Goal: Register for event/course: Sign up to attend an event or enroll in a course

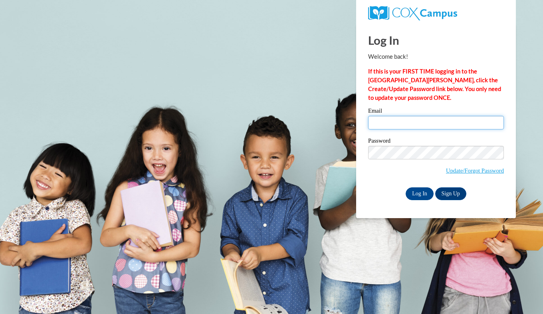
click at [399, 126] on input "Email" at bounding box center [436, 123] width 136 height 14
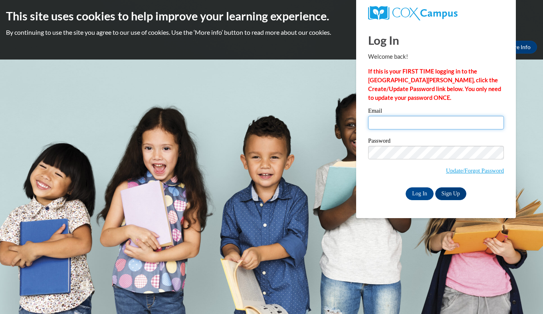
type input "[EMAIL_ADDRESS][DOMAIN_NAME]"
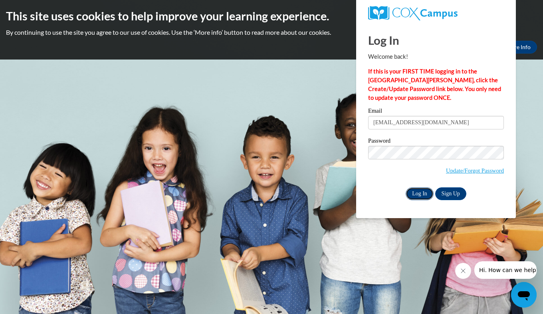
click at [415, 193] on input "Log In" at bounding box center [419, 193] width 28 height 13
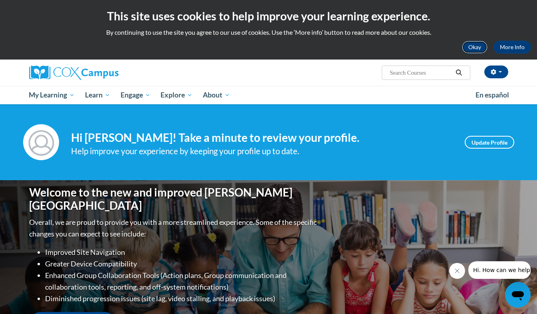
click at [476, 51] on button "Okay" at bounding box center [475, 47] width 26 height 13
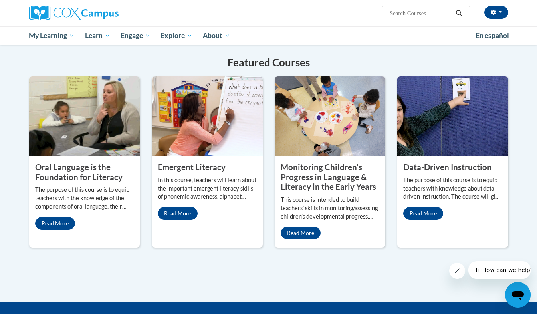
scroll to position [625, 0]
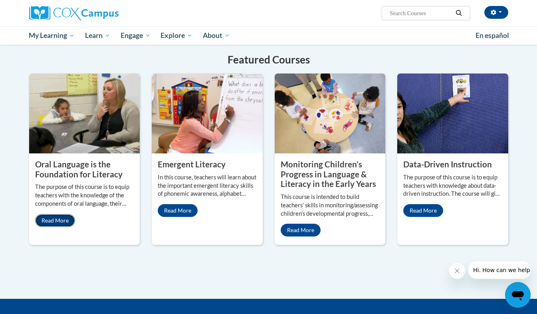
click at [63, 214] on link "Read More" at bounding box center [55, 220] width 40 height 13
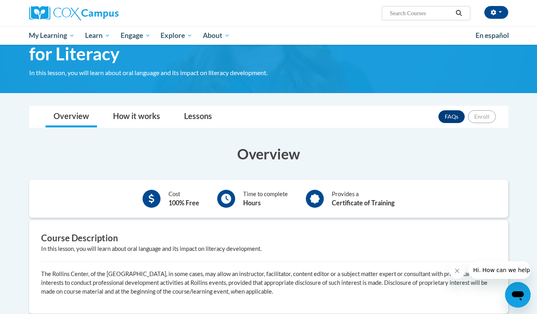
scroll to position [50, 0]
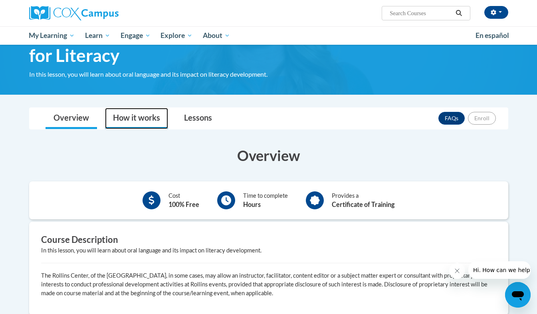
click at [129, 121] on link "How it works" at bounding box center [136, 118] width 63 height 21
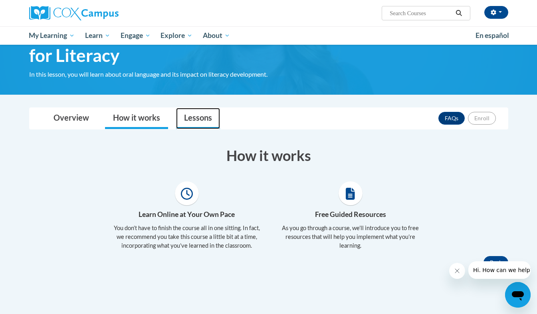
click at [191, 117] on link "Lessons" at bounding box center [198, 118] width 44 height 21
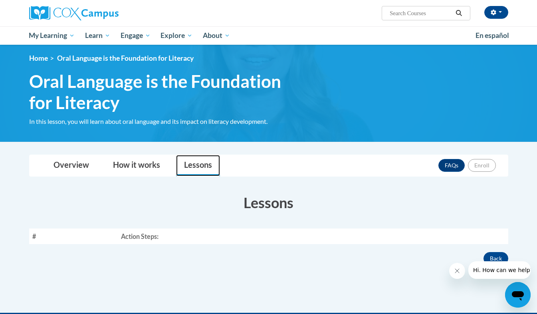
scroll to position [0, 0]
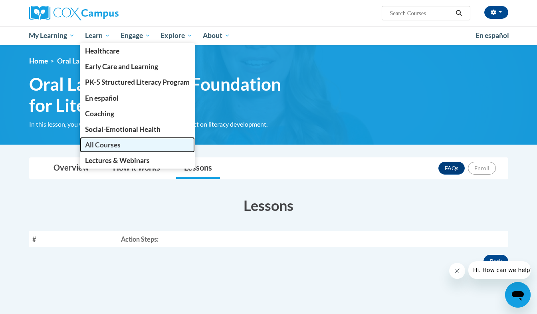
click at [112, 147] on span "All Courses" at bounding box center [103, 144] width 36 height 8
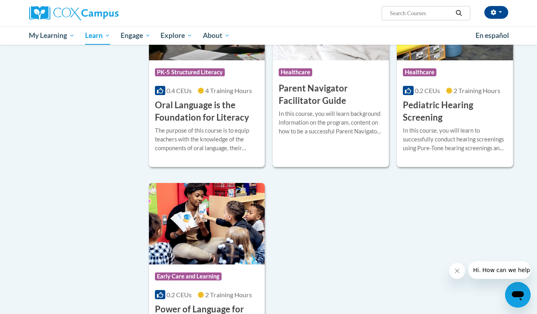
scroll to position [1673, 0]
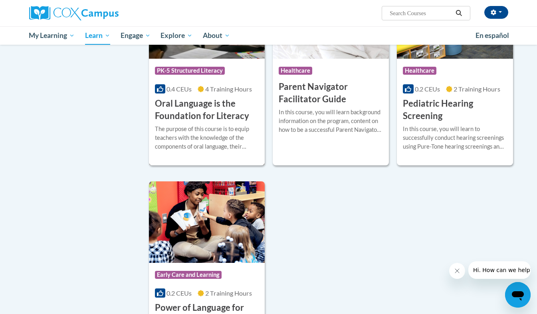
click at [210, 121] on h3 "Oral Language is the Foundation for Literacy" at bounding box center [207, 109] width 104 height 25
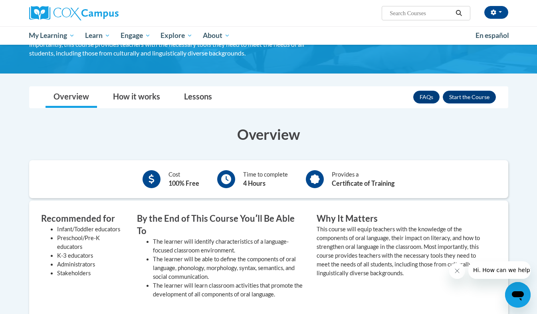
scroll to position [106, 0]
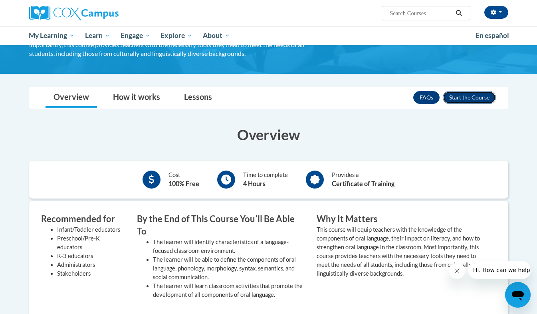
click at [468, 99] on button "Enroll" at bounding box center [469, 97] width 53 height 13
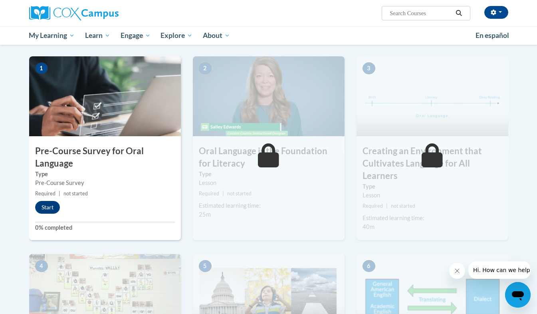
scroll to position [154, 0]
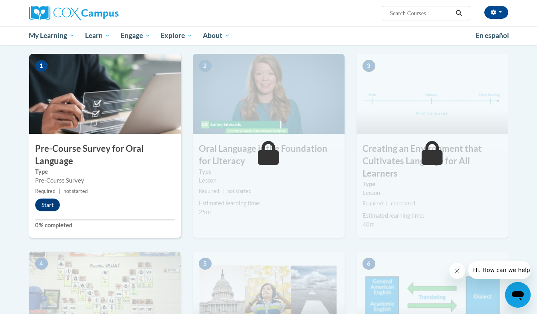
click at [459, 271] on icon "Close message from company" at bounding box center [456, 270] width 6 height 6
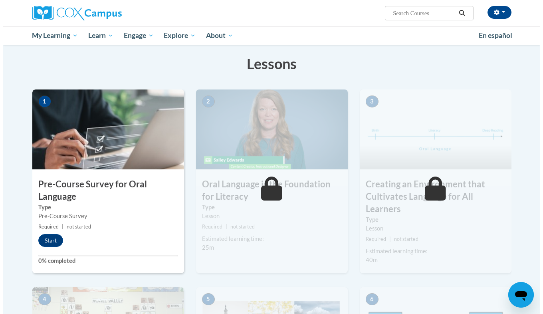
scroll to position [120, 0]
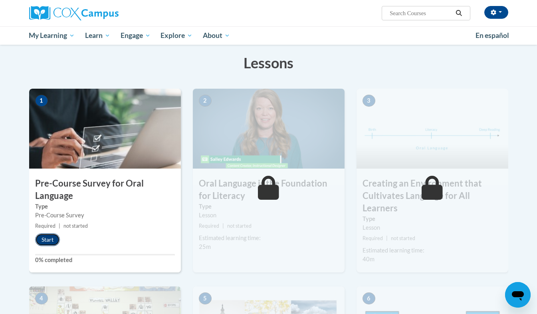
click at [49, 241] on button "Start" at bounding box center [47, 239] width 25 height 13
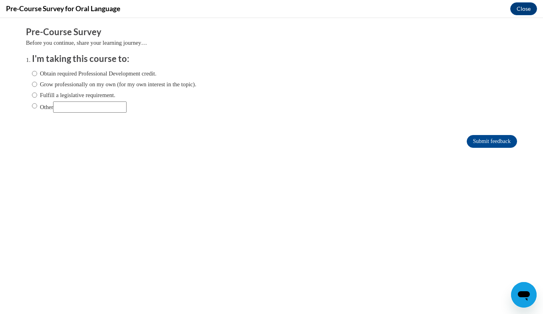
scroll to position [0, 0]
click at [32, 76] on input "Obtain required Professional Development credit." at bounding box center [34, 73] width 5 height 9
radio input "true"
click at [488, 142] on input "Submit feedback" at bounding box center [492, 141] width 50 height 13
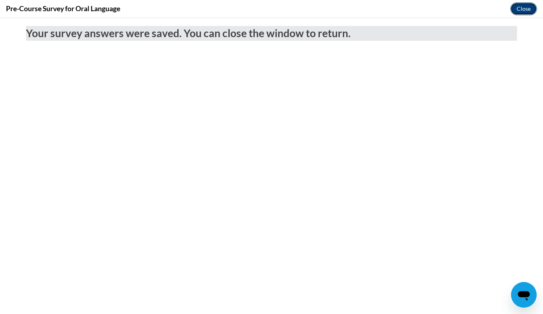
click at [523, 10] on button "Close" at bounding box center [523, 8] width 27 height 13
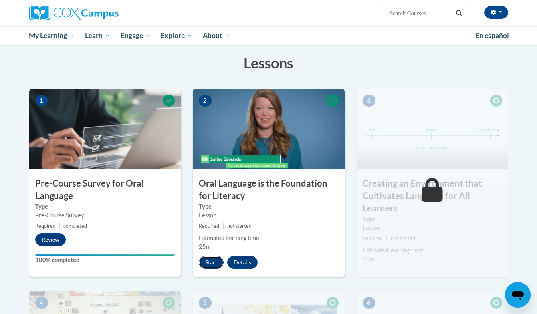
click at [218, 261] on button "Start" at bounding box center [211, 262] width 25 height 13
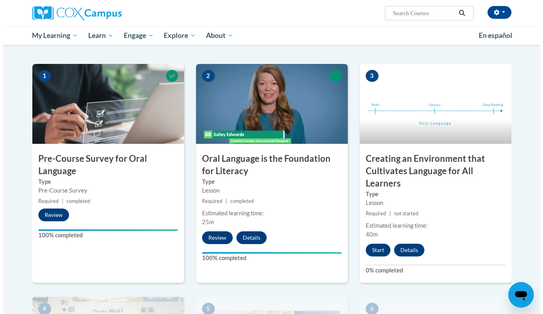
scroll to position [148, 0]
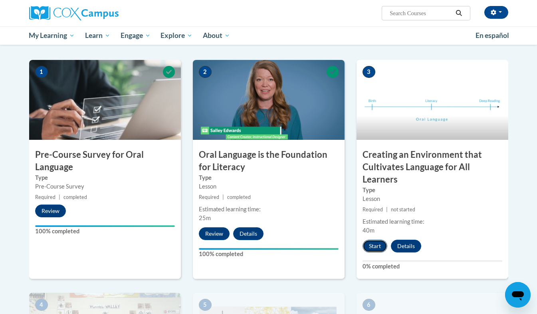
click at [372, 252] on button "Start" at bounding box center [374, 245] width 25 height 13
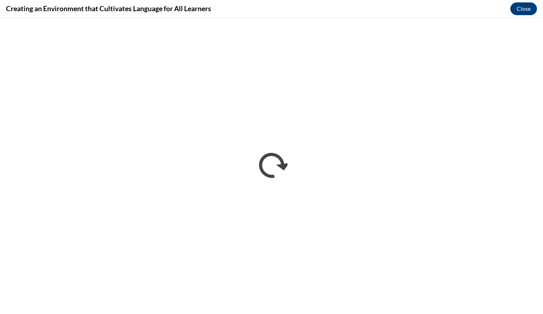
scroll to position [0, 0]
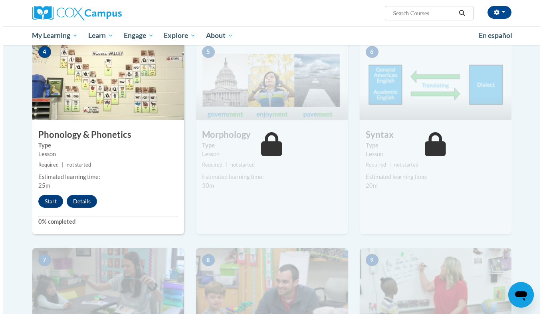
scroll to position [403, 0]
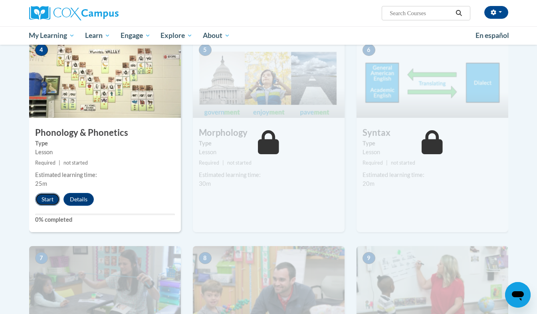
click at [49, 200] on button "Start" at bounding box center [47, 199] width 25 height 13
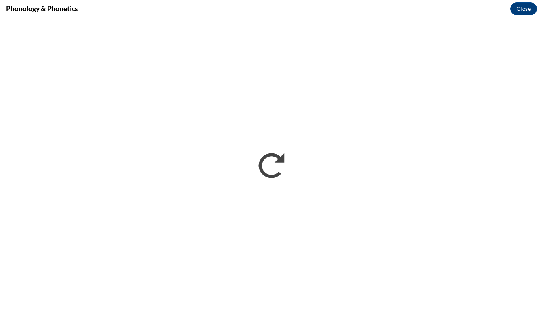
scroll to position [0, 0]
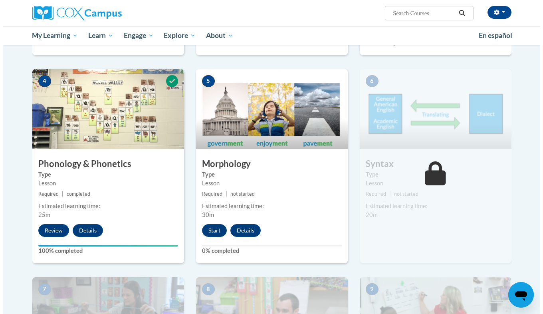
scroll to position [376, 0]
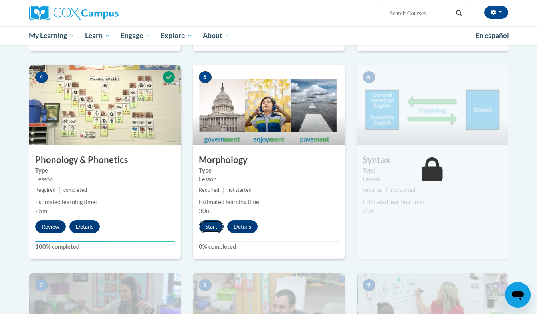
click at [210, 228] on button "Start" at bounding box center [211, 226] width 25 height 13
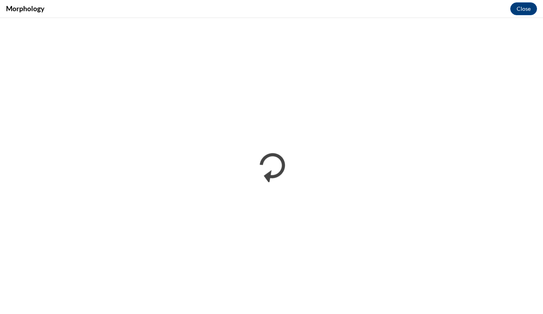
scroll to position [0, 0]
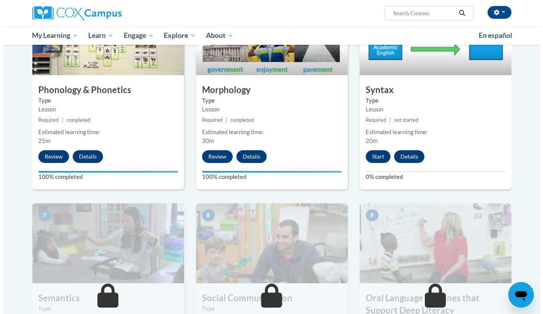
scroll to position [439, 0]
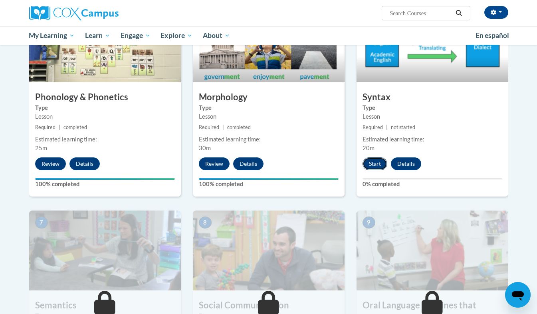
click at [373, 164] on button "Start" at bounding box center [374, 163] width 25 height 13
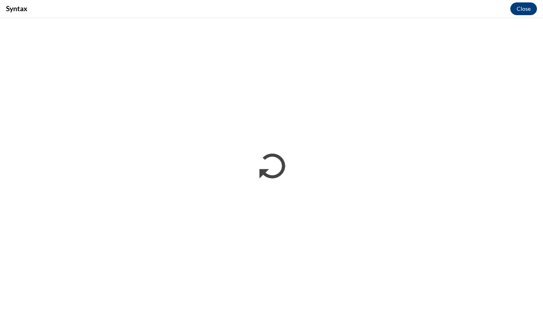
scroll to position [0, 0]
click at [290, 12] on div "Syntax Close" at bounding box center [271, 9] width 543 height 18
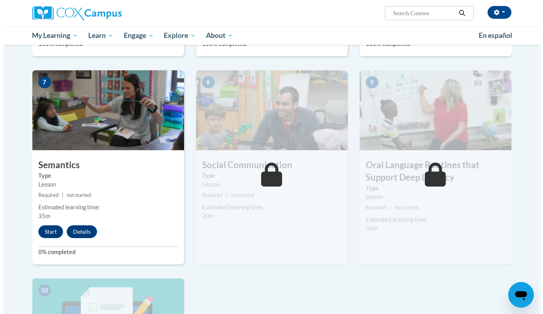
scroll to position [591, 0]
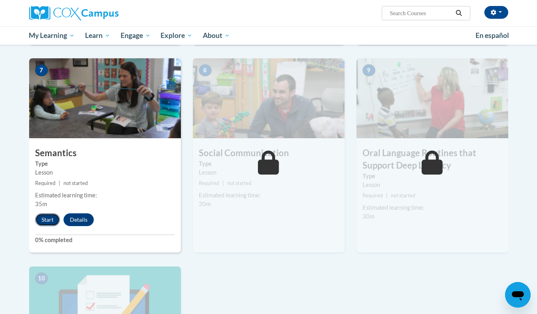
click at [48, 222] on button "Start" at bounding box center [47, 219] width 25 height 13
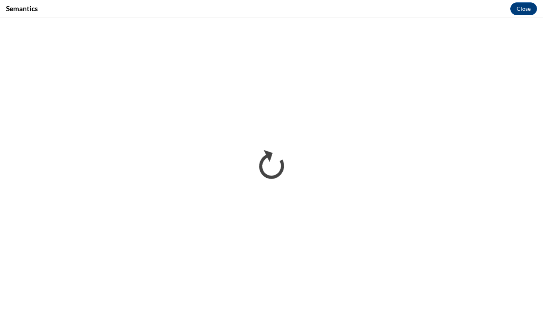
scroll to position [0, 0]
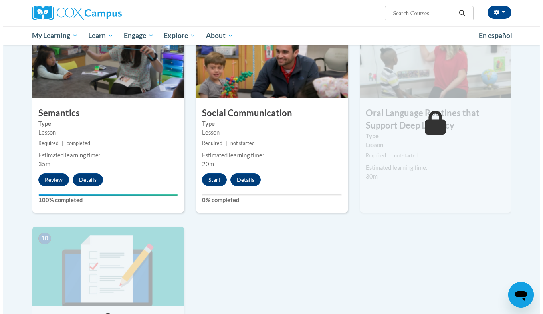
scroll to position [631, 0]
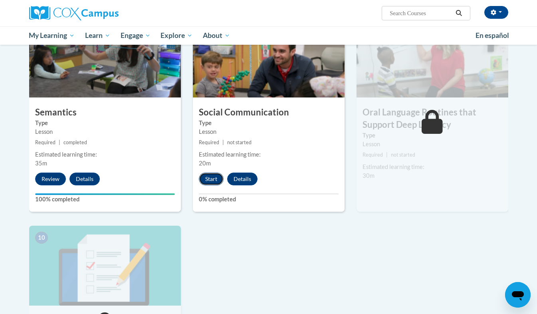
click at [213, 178] on button "Start" at bounding box center [211, 178] width 25 height 13
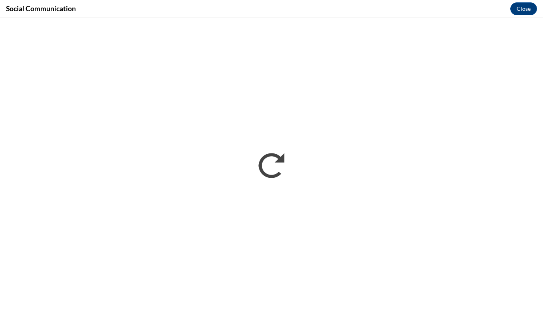
scroll to position [0, 0]
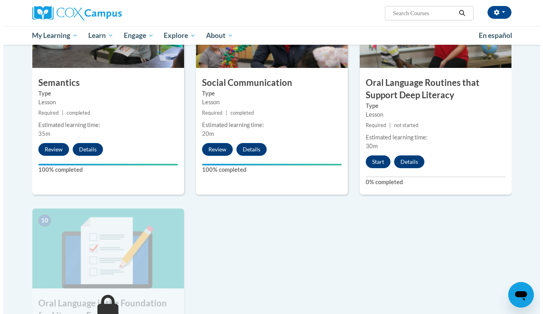
scroll to position [680, 0]
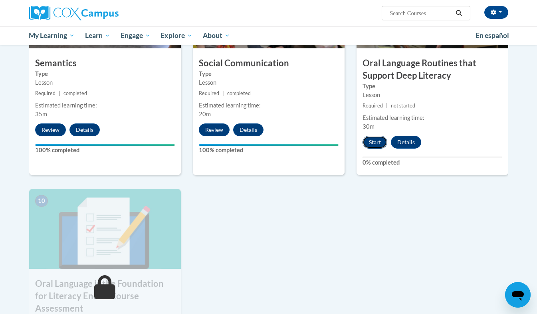
click at [376, 141] on button "Start" at bounding box center [374, 142] width 25 height 13
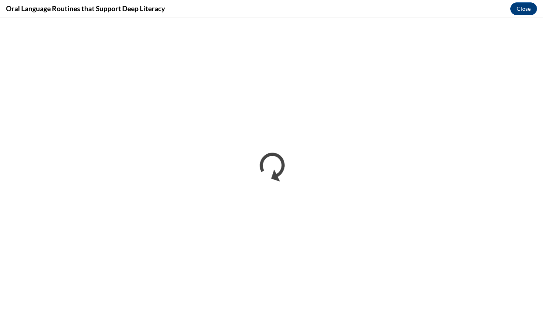
scroll to position [0, 0]
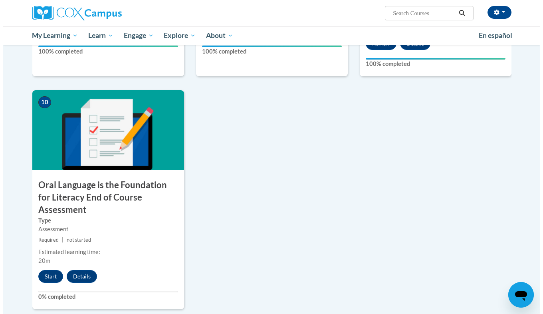
scroll to position [782, 0]
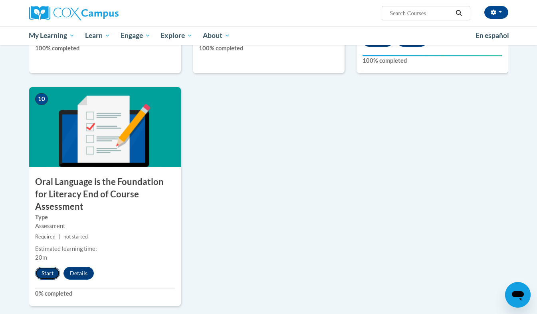
click at [57, 267] on button "Start" at bounding box center [47, 273] width 25 height 13
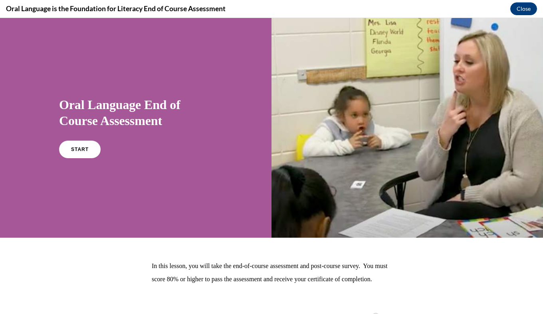
scroll to position [0, 0]
click at [81, 145] on link "START" at bounding box center [80, 149] width 44 height 18
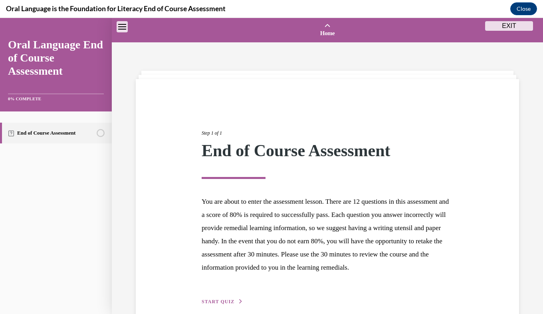
scroll to position [25, 0]
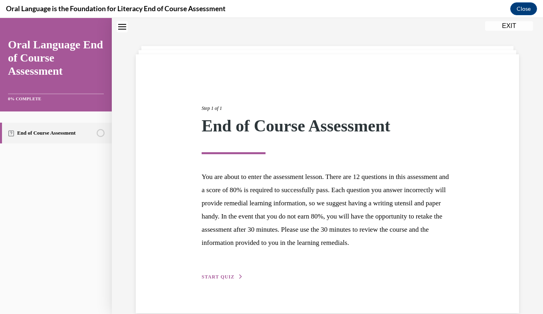
click at [219, 279] on span "START QUIZ" at bounding box center [218, 277] width 33 height 6
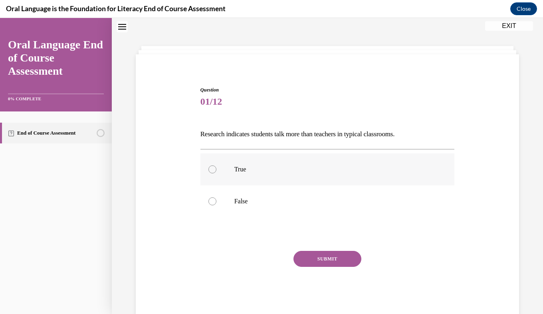
click at [267, 168] on p "True" at bounding box center [334, 169] width 200 height 8
click at [216, 168] on input "True" at bounding box center [212, 169] width 8 height 8
radio input "true"
click at [314, 253] on button "SUBMIT" at bounding box center [327, 259] width 68 height 16
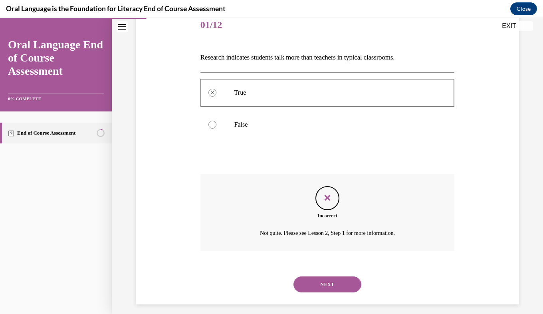
scroll to position [108, 0]
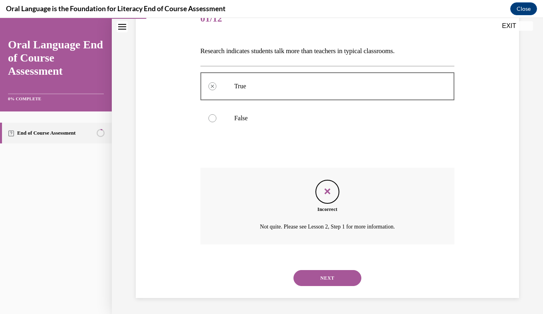
click at [322, 275] on button "NEXT" at bounding box center [327, 278] width 68 height 16
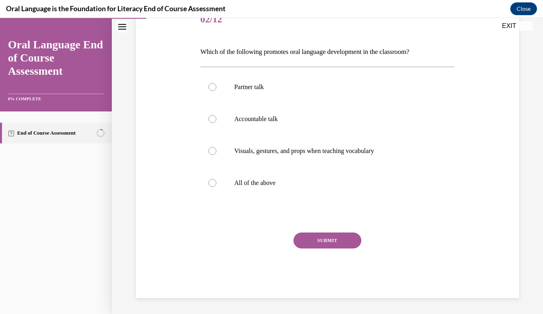
scroll to position [89, 0]
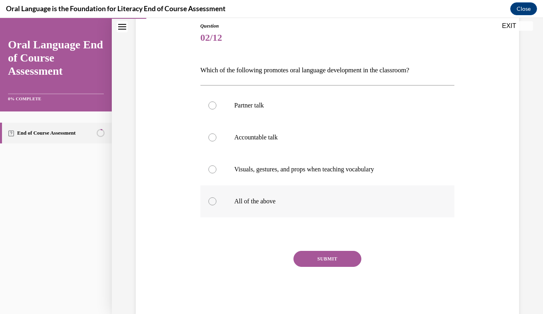
click at [271, 196] on label "All of the above" at bounding box center [327, 201] width 254 height 32
click at [216, 197] on input "All of the above" at bounding box center [212, 201] width 8 height 8
radio input "true"
click at [314, 259] on button "SUBMIT" at bounding box center [327, 259] width 68 height 16
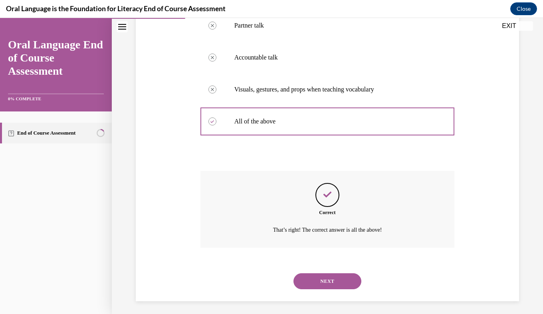
scroll to position [172, 0]
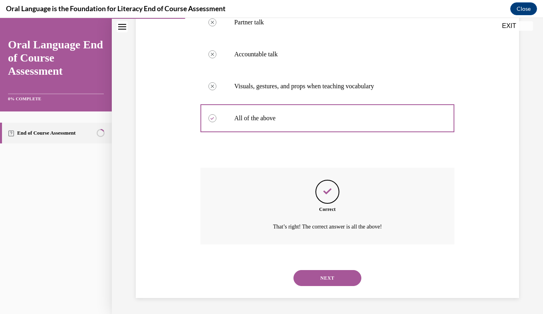
click at [332, 277] on button "NEXT" at bounding box center [327, 278] width 68 height 16
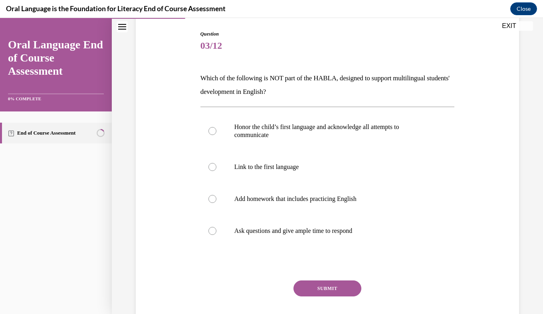
scroll to position [83, 0]
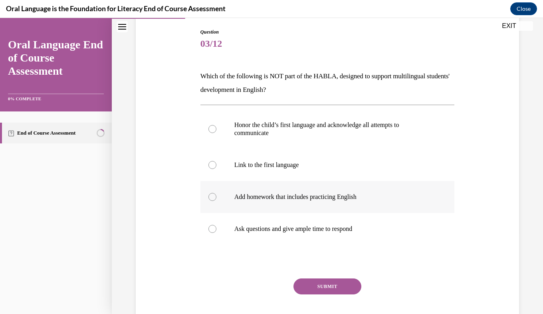
click at [291, 202] on label "Add homework that includes practicing English" at bounding box center [327, 197] width 254 height 32
click at [216, 201] on input "Add homework that includes practicing English" at bounding box center [212, 197] width 8 height 8
radio input "true"
click at [320, 284] on button "SUBMIT" at bounding box center [327, 286] width 68 height 16
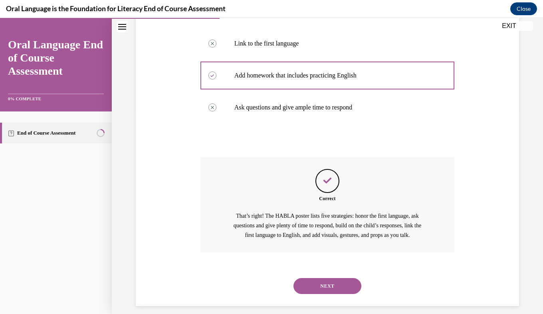
scroll to position [212, 0]
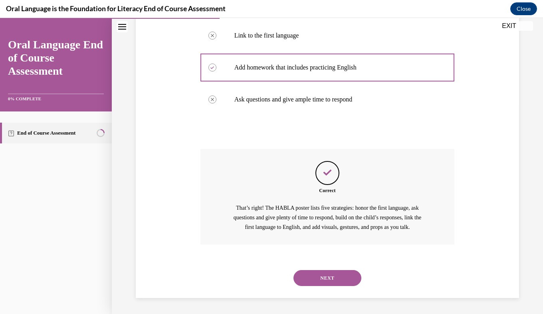
click at [323, 275] on button "NEXT" at bounding box center [327, 278] width 68 height 16
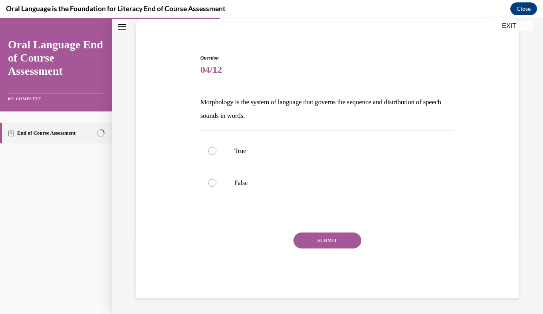
scroll to position [57, 0]
click at [242, 179] on p "False" at bounding box center [334, 183] width 200 height 8
click at [216, 179] on input "False" at bounding box center [212, 183] width 8 height 8
radio input "true"
click at [334, 241] on button "SUBMIT" at bounding box center [327, 240] width 68 height 16
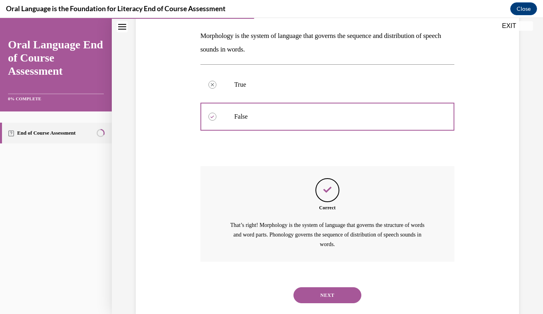
scroll to position [140, 0]
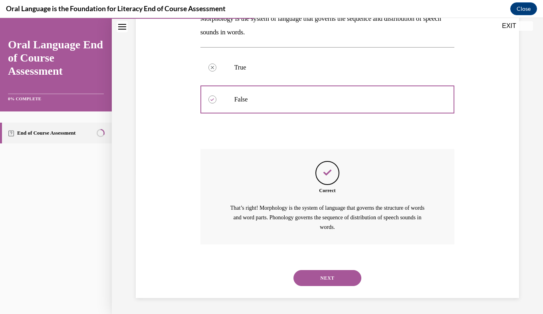
click at [319, 275] on button "NEXT" at bounding box center [327, 278] width 68 height 16
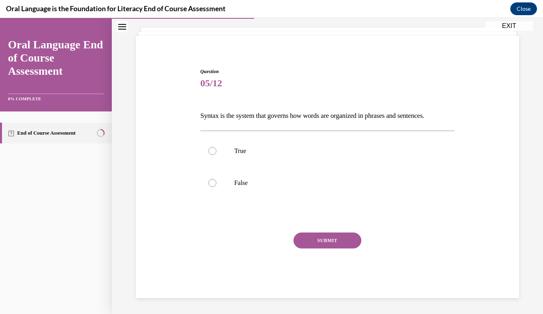
scroll to position [43, 0]
click at [255, 149] on p "True" at bounding box center [334, 151] width 200 height 8
click at [216, 149] on input "True" at bounding box center [212, 151] width 8 height 8
radio input "true"
click at [318, 240] on button "SUBMIT" at bounding box center [327, 240] width 68 height 16
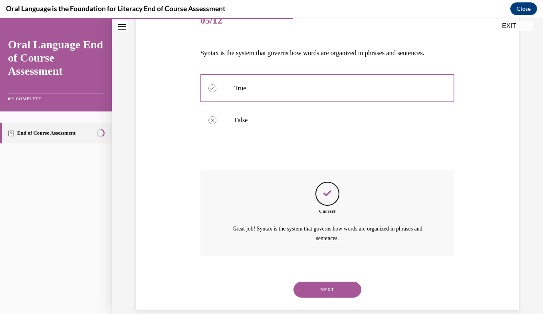
scroll to position [117, 0]
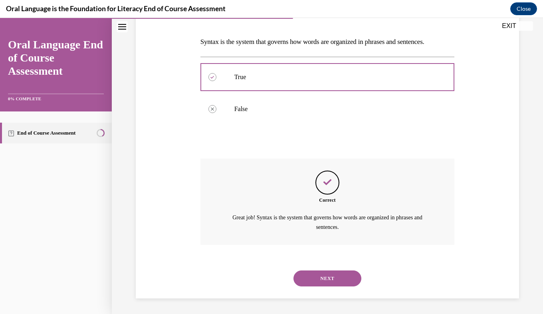
click at [327, 275] on button "NEXT" at bounding box center [327, 278] width 68 height 16
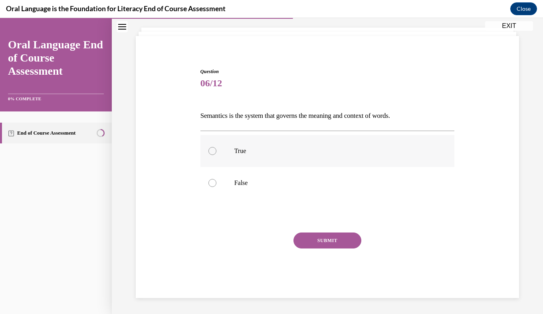
click at [229, 150] on label "True" at bounding box center [327, 151] width 254 height 32
click at [216, 150] on input "True" at bounding box center [212, 151] width 8 height 8
radio input "true"
click at [320, 237] on button "SUBMIT" at bounding box center [327, 240] width 68 height 16
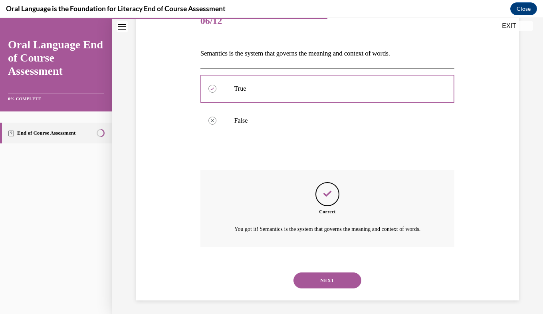
scroll to position [117, 0]
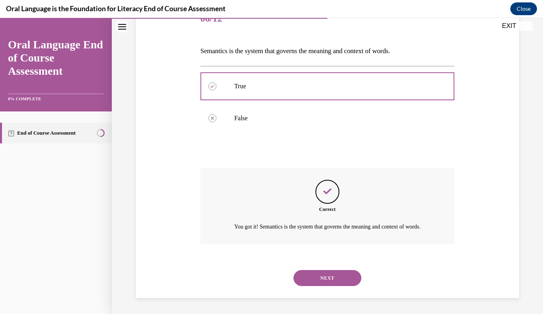
click at [324, 279] on button "NEXT" at bounding box center [327, 278] width 68 height 16
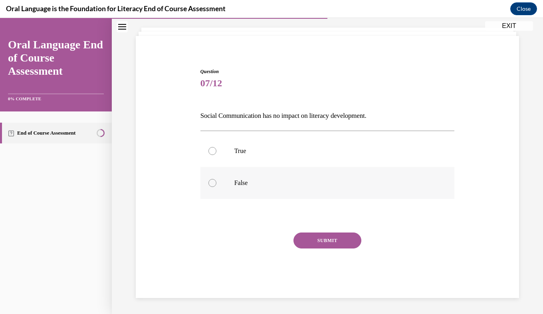
click at [232, 174] on label "False" at bounding box center [327, 183] width 254 height 32
click at [216, 179] on input "False" at bounding box center [212, 183] width 8 height 8
radio input "true"
click at [311, 244] on button "SUBMIT" at bounding box center [327, 240] width 68 height 16
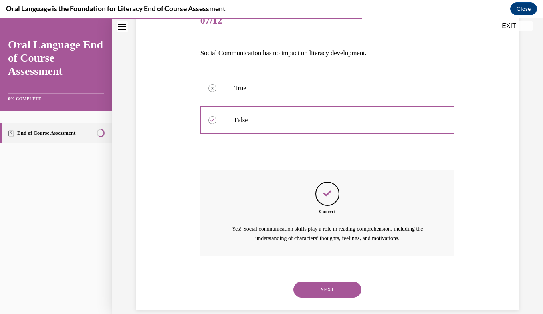
scroll to position [117, 0]
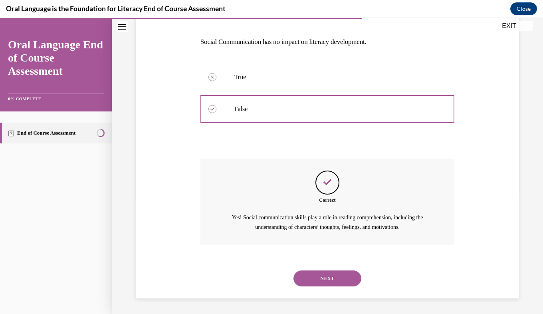
click at [313, 277] on button "NEXT" at bounding box center [327, 278] width 68 height 16
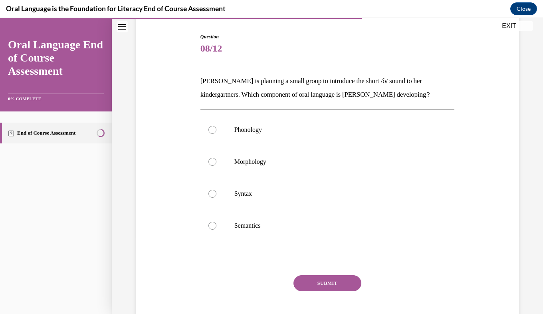
scroll to position [78, 0]
click at [281, 130] on p "Phonology" at bounding box center [334, 129] width 200 height 8
click at [216, 130] on input "Phonology" at bounding box center [212, 129] width 8 height 8
radio input "true"
click at [261, 163] on p "Morphology" at bounding box center [334, 161] width 200 height 8
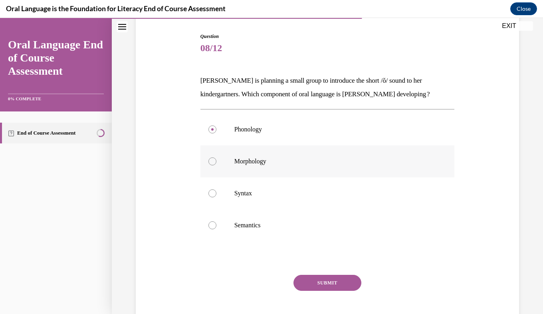
click at [216, 163] on input "Morphology" at bounding box center [212, 161] width 8 height 8
radio input "true"
click at [325, 281] on button "SUBMIT" at bounding box center [327, 283] width 68 height 16
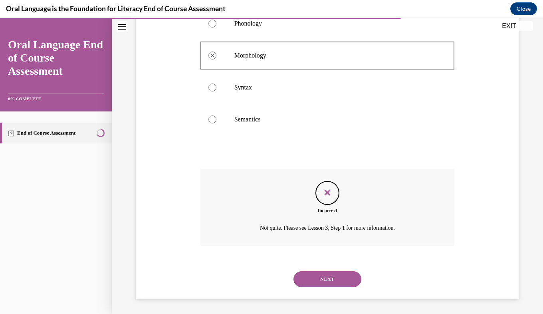
scroll to position [185, 0]
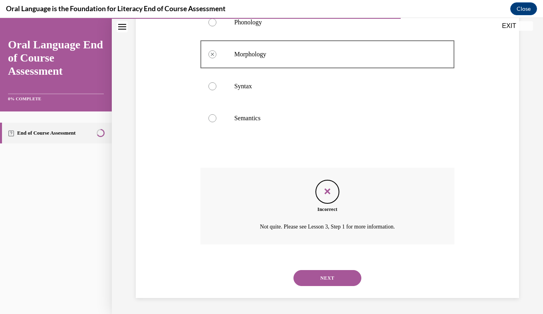
click at [341, 277] on button "NEXT" at bounding box center [327, 278] width 68 height 16
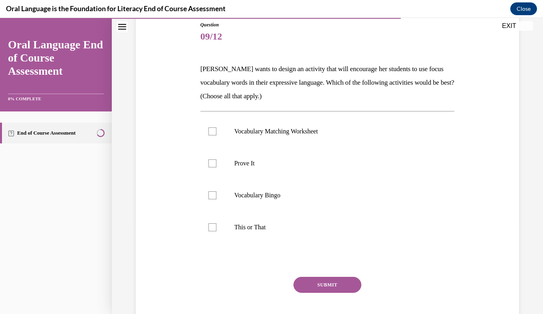
scroll to position [90, 0]
click at [275, 130] on p "Vocabulary Matching Worksheet" at bounding box center [334, 131] width 200 height 8
click at [216, 130] on input "Vocabulary Matching Worksheet" at bounding box center [212, 131] width 8 height 8
checkbox input "true"
click at [263, 192] on p "Vocabulary Bingo" at bounding box center [334, 195] width 200 height 8
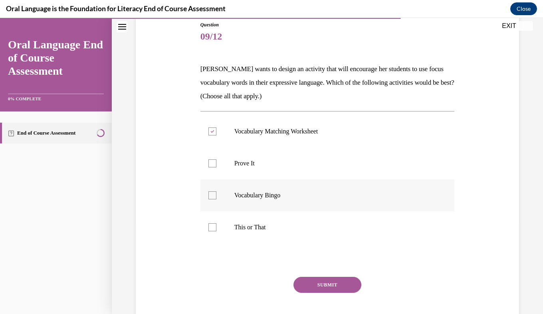
click at [216, 192] on input "Vocabulary Bingo" at bounding box center [212, 195] width 8 height 8
checkbox input "true"
click at [331, 285] on button "SUBMIT" at bounding box center [327, 285] width 68 height 16
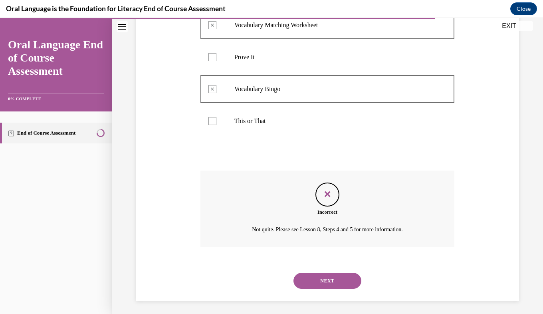
scroll to position [199, 0]
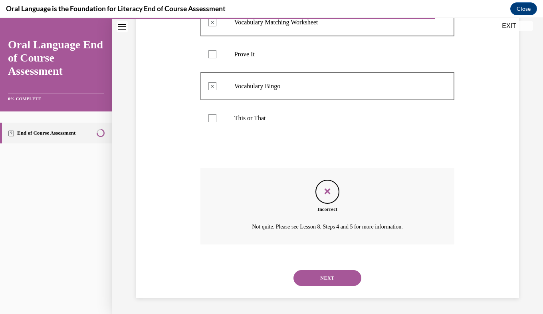
click at [328, 279] on button "NEXT" at bounding box center [327, 278] width 68 height 16
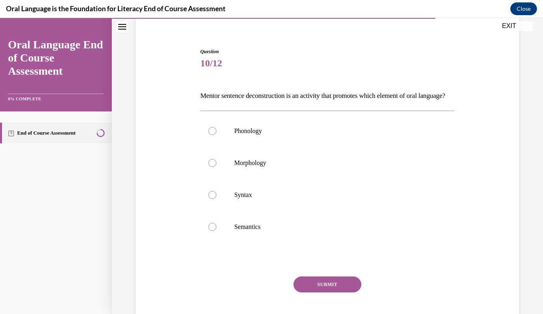
scroll to position [63, 0]
click at [263, 210] on label "Syntax" at bounding box center [327, 194] width 254 height 32
click at [216, 198] on input "Syntax" at bounding box center [212, 194] width 8 height 8
radio input "true"
click at [318, 292] on button "SUBMIT" at bounding box center [327, 284] width 68 height 16
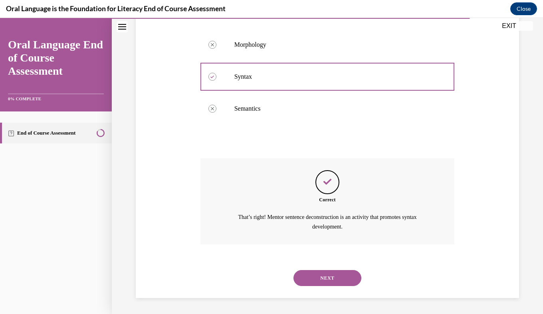
scroll to position [194, 0]
click at [327, 281] on button "NEXT" at bounding box center [327, 278] width 68 height 16
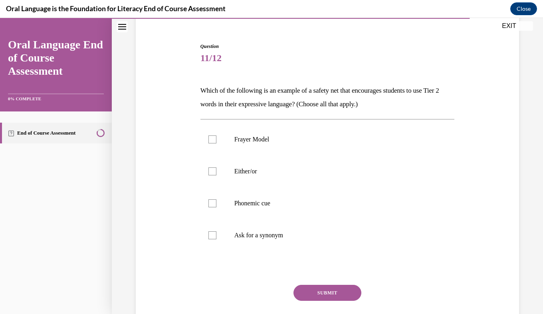
scroll to position [70, 0]
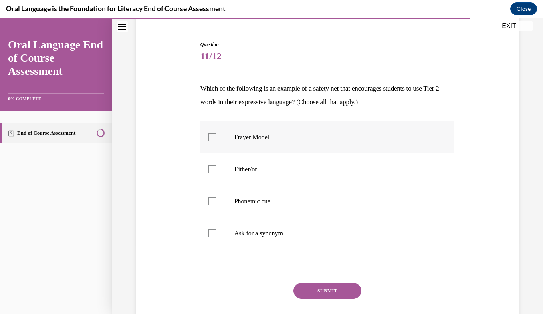
click at [264, 140] on p "Frayer Model" at bounding box center [334, 137] width 200 height 8
click at [216, 140] on input "Frayer Model" at bounding box center [212, 137] width 8 height 8
checkbox input "true"
click at [275, 204] on p "Phonemic cue" at bounding box center [334, 201] width 200 height 8
click at [216, 204] on input "Phonemic cue" at bounding box center [212, 201] width 8 height 8
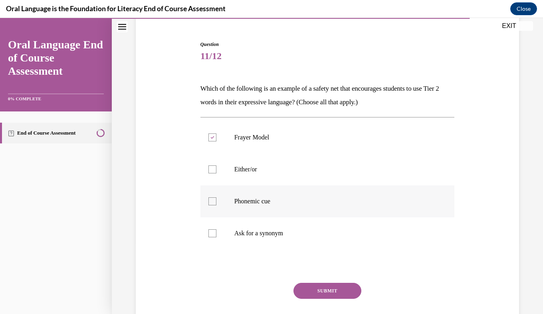
checkbox input "true"
click at [324, 291] on button "SUBMIT" at bounding box center [327, 291] width 68 height 16
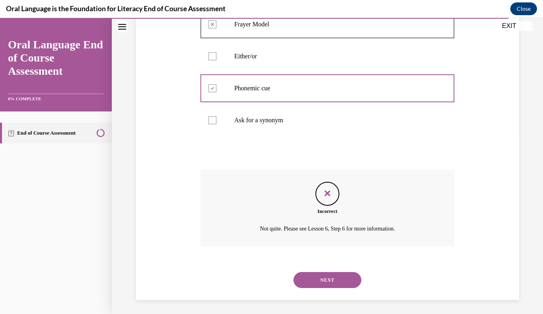
scroll to position [185, 0]
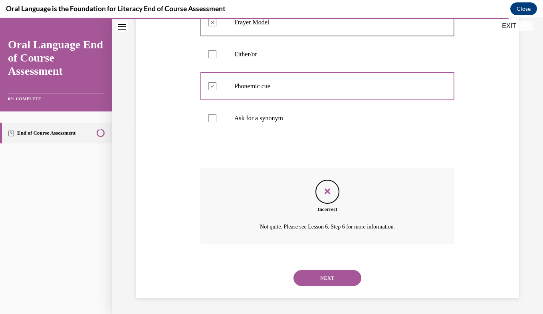
click at [333, 279] on button "NEXT" at bounding box center [327, 278] width 68 height 16
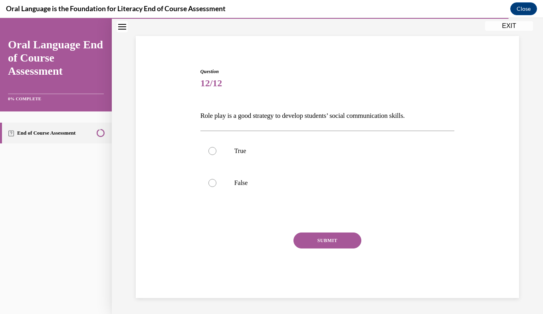
scroll to position [43, 0]
click at [283, 145] on label "True" at bounding box center [327, 151] width 254 height 32
click at [216, 147] on input "True" at bounding box center [212, 151] width 8 height 8
radio input "true"
click at [311, 242] on button "SUBMIT" at bounding box center [327, 240] width 68 height 16
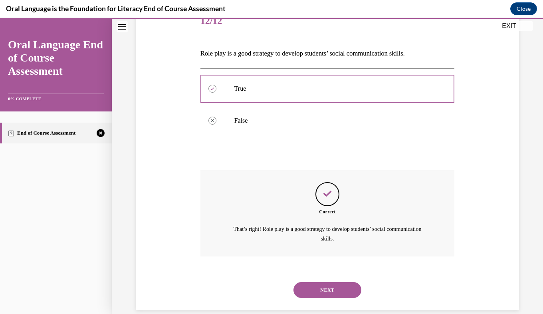
scroll to position [117, 0]
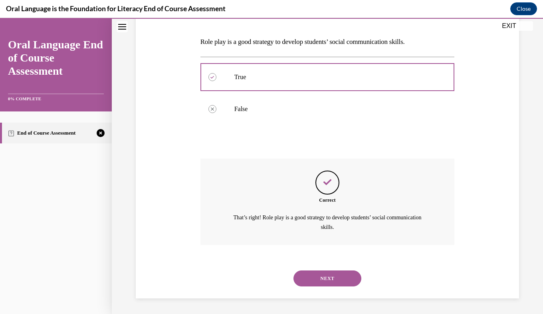
click at [321, 279] on button "NEXT" at bounding box center [327, 278] width 68 height 16
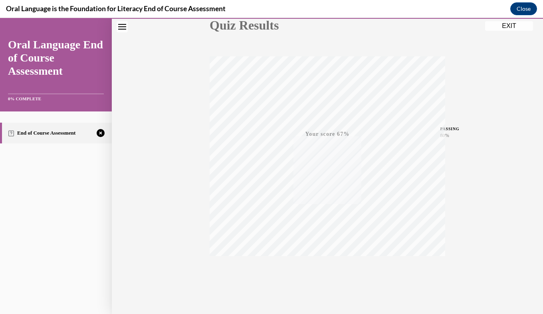
scroll to position [113, 0]
click at [322, 262] on icon "button" at bounding box center [327, 265] width 28 height 9
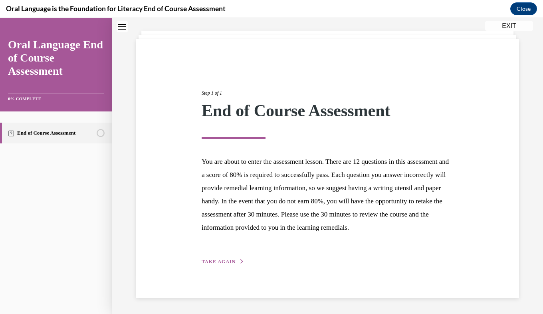
click at [220, 261] on span "TAKE AGAIN" at bounding box center [219, 262] width 34 height 6
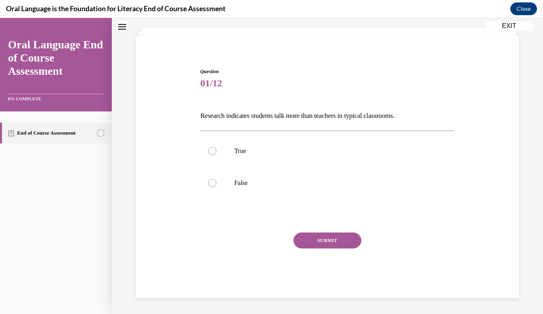
scroll to position [43, 0]
click at [228, 180] on label "False" at bounding box center [327, 183] width 254 height 32
click at [216, 180] on input "False" at bounding box center [212, 183] width 8 height 8
radio input "true"
click at [306, 240] on button "SUBMIT" at bounding box center [327, 240] width 68 height 16
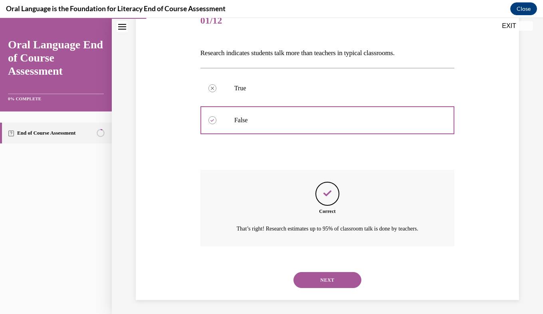
scroll to position [117, 0]
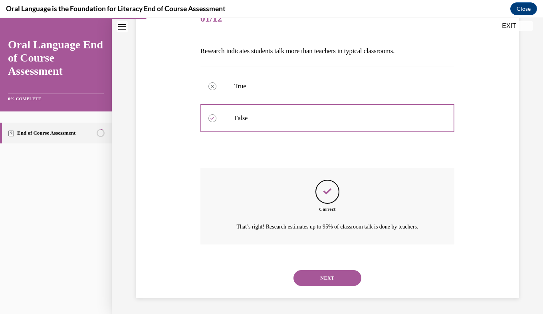
click at [322, 273] on button "NEXT" at bounding box center [327, 278] width 68 height 16
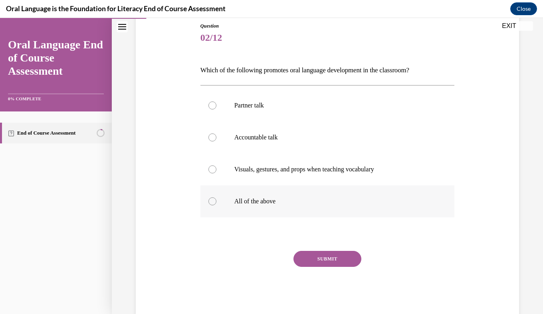
click at [257, 194] on label "All of the above" at bounding box center [327, 201] width 254 height 32
click at [216, 197] on input "All of the above" at bounding box center [212, 201] width 8 height 8
radio input "true"
click at [328, 252] on button "SUBMIT" at bounding box center [327, 259] width 68 height 16
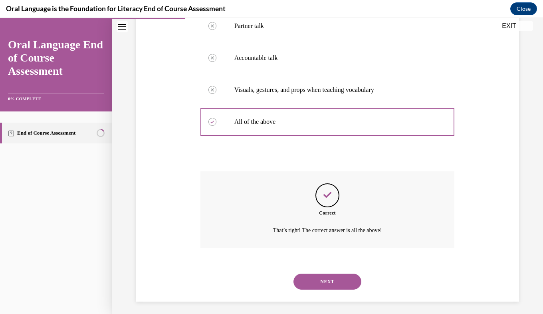
scroll to position [172, 0]
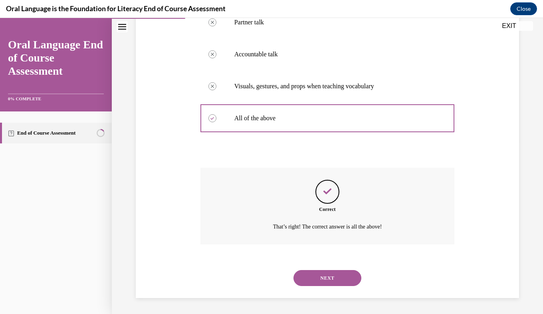
click at [334, 275] on button "NEXT" at bounding box center [327, 278] width 68 height 16
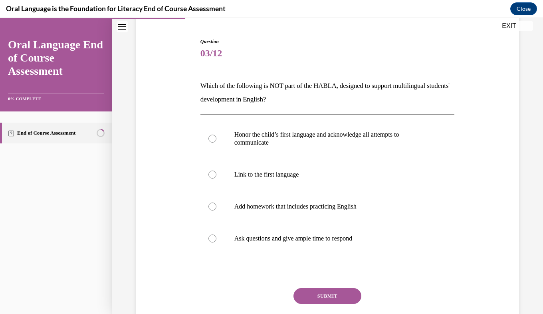
scroll to position [72, 0]
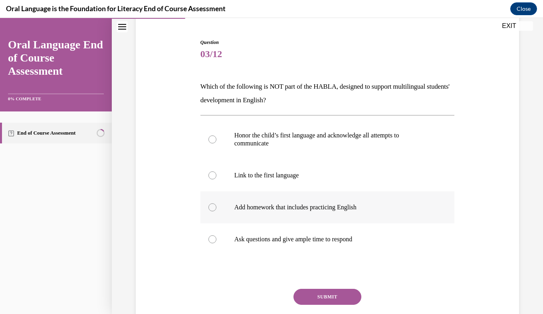
click at [260, 212] on label "Add homework that includes practicing English" at bounding box center [327, 207] width 254 height 32
click at [216, 211] on input "Add homework that includes practicing English" at bounding box center [212, 207] width 8 height 8
radio input "true"
click at [329, 298] on button "SUBMIT" at bounding box center [327, 297] width 68 height 16
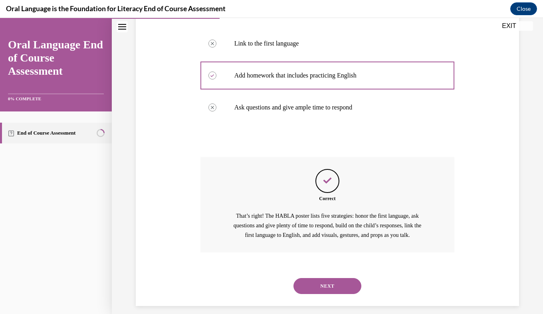
scroll to position [212, 0]
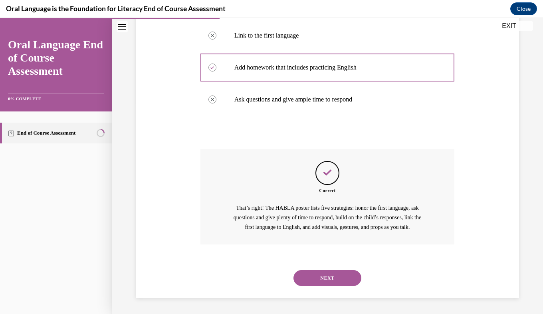
click at [342, 277] on button "NEXT" at bounding box center [327, 278] width 68 height 16
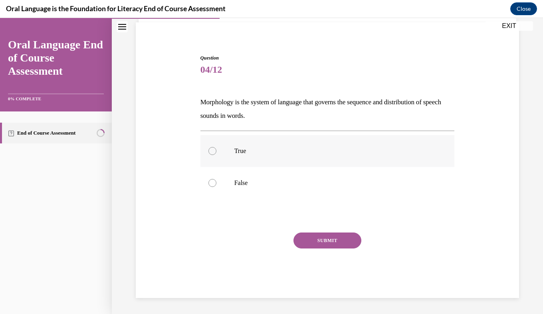
click at [251, 152] on p "True" at bounding box center [334, 151] width 200 height 8
click at [216, 152] on input "True" at bounding box center [212, 151] width 8 height 8
radio input "true"
click at [319, 247] on button "SUBMIT" at bounding box center [327, 240] width 68 height 16
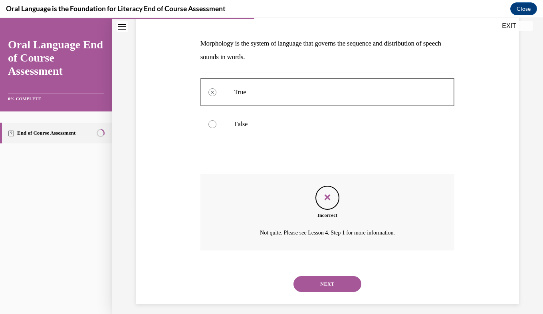
scroll to position [121, 0]
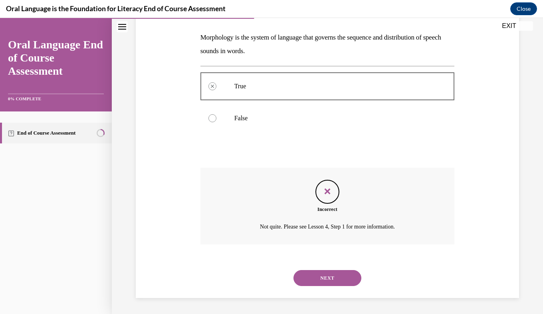
click at [325, 276] on button "NEXT" at bounding box center [327, 278] width 68 height 16
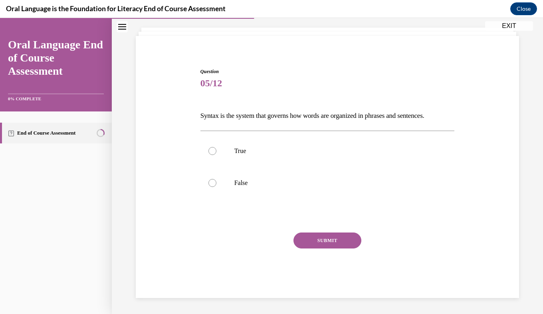
scroll to position [43, 0]
click at [247, 156] on label "True" at bounding box center [327, 151] width 254 height 32
click at [216, 155] on input "True" at bounding box center [212, 151] width 8 height 8
radio input "true"
click at [312, 241] on button "SUBMIT" at bounding box center [327, 240] width 68 height 16
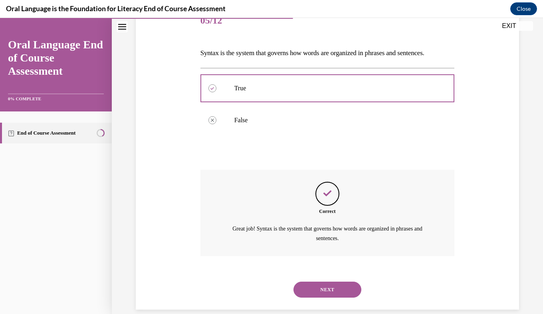
scroll to position [117, 0]
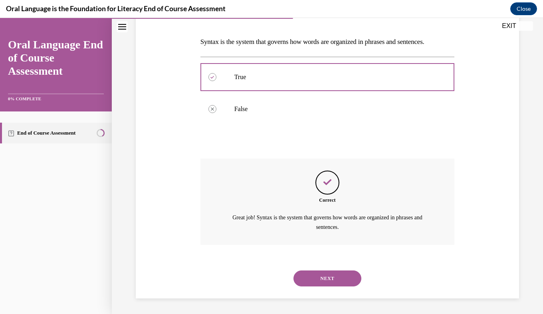
click at [318, 275] on button "NEXT" at bounding box center [327, 278] width 68 height 16
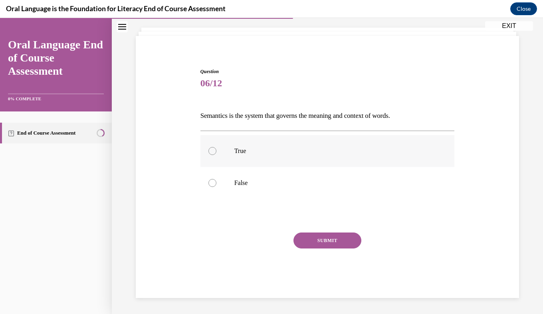
click at [225, 158] on label "True" at bounding box center [327, 151] width 254 height 32
click at [216, 155] on input "True" at bounding box center [212, 151] width 8 height 8
radio input "true"
click at [311, 241] on button "SUBMIT" at bounding box center [327, 240] width 68 height 16
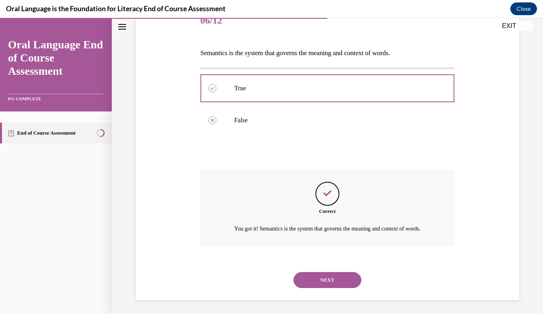
scroll to position [117, 0]
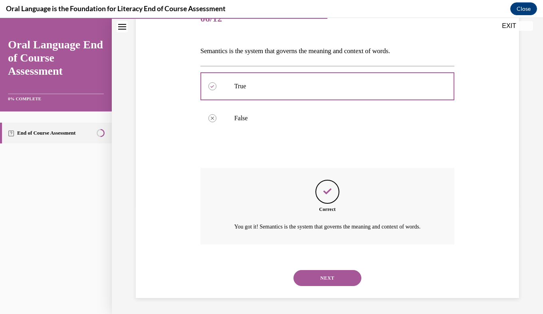
click at [325, 281] on button "NEXT" at bounding box center [327, 278] width 68 height 16
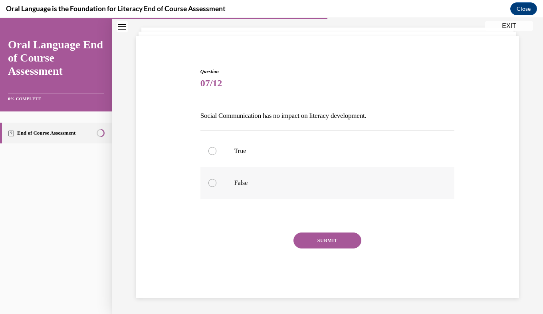
click at [279, 176] on label "False" at bounding box center [327, 183] width 254 height 32
click at [216, 179] on input "False" at bounding box center [212, 183] width 8 height 8
radio input "true"
click at [319, 240] on button "SUBMIT" at bounding box center [327, 240] width 68 height 16
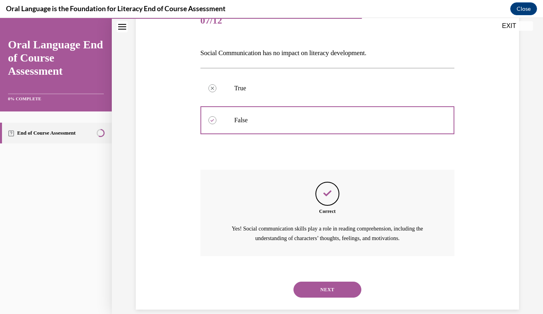
scroll to position [117, 0]
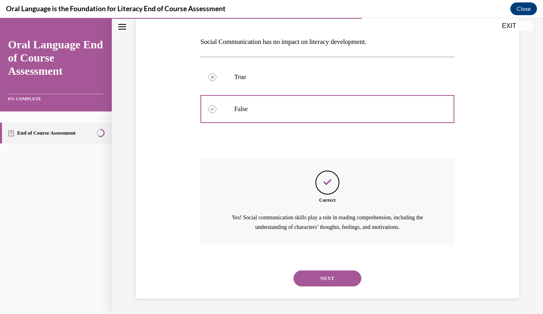
click at [330, 283] on button "NEXT" at bounding box center [327, 278] width 68 height 16
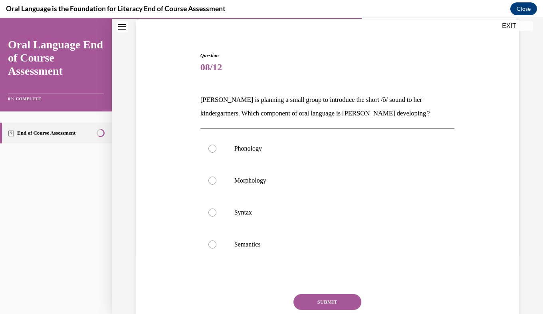
scroll to position [59, 0]
click at [316, 146] on p "Phonology" at bounding box center [334, 148] width 200 height 8
click at [216, 146] on input "Phonology" at bounding box center [212, 148] width 8 height 8
radio input "true"
click at [324, 303] on button "SUBMIT" at bounding box center [327, 301] width 68 height 16
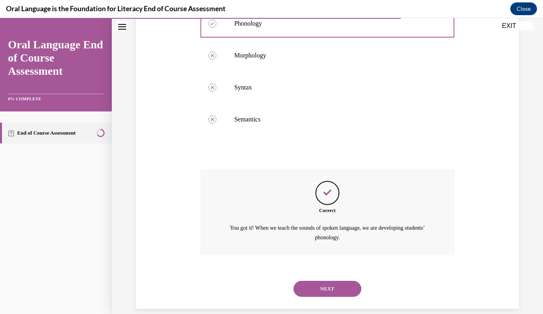
scroll to position [194, 0]
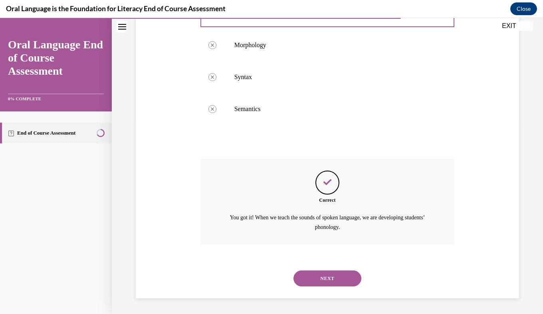
click at [337, 283] on button "NEXT" at bounding box center [327, 278] width 68 height 16
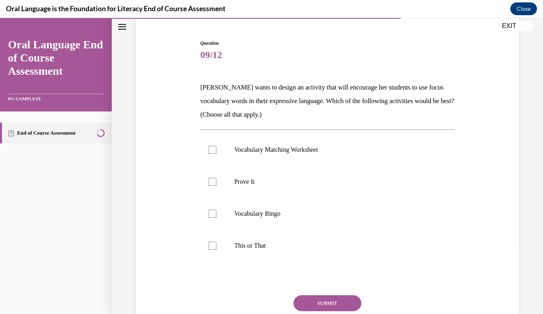
scroll to position [71, 0]
click at [268, 212] on p "Vocabulary Bingo" at bounding box center [334, 214] width 200 height 8
click at [216, 212] on input "Vocabulary Bingo" at bounding box center [212, 214] width 8 height 8
checkbox input "true"
click at [262, 179] on p "Prove It" at bounding box center [334, 182] width 200 height 8
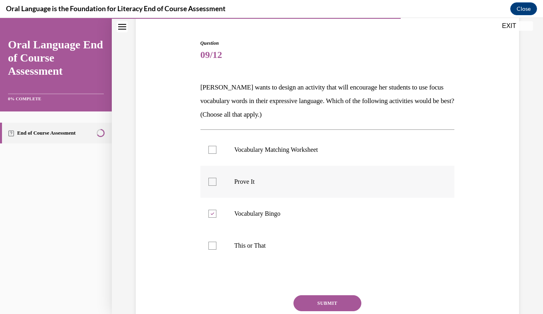
click at [216, 179] on input "Prove It" at bounding box center [212, 182] width 8 height 8
checkbox input "true"
click at [254, 239] on label "This or That" at bounding box center [327, 245] width 254 height 32
click at [216, 241] on input "This or That" at bounding box center [212, 245] width 8 height 8
checkbox input "true"
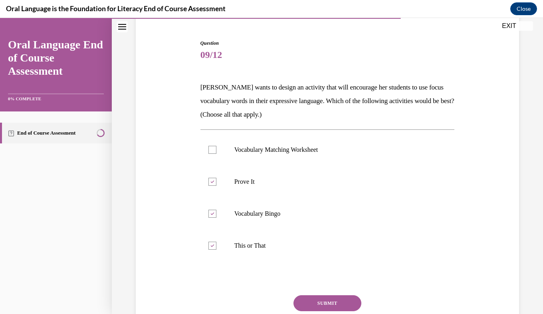
click at [324, 300] on button "SUBMIT" at bounding box center [327, 303] width 68 height 16
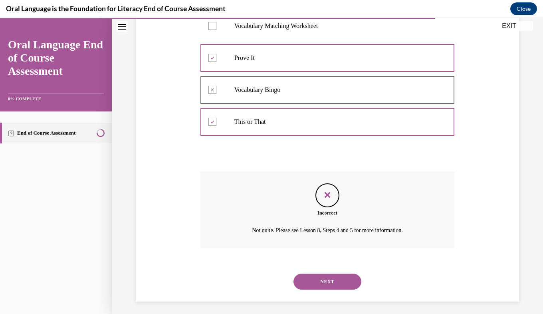
scroll to position [199, 0]
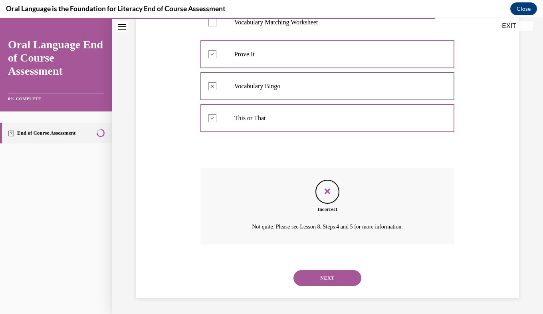
click at [343, 279] on button "NEXT" at bounding box center [327, 278] width 68 height 16
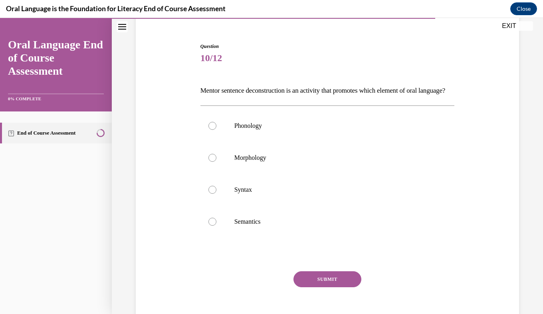
scroll to position [70, 0]
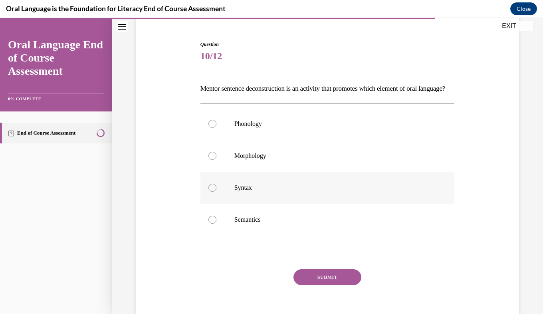
click at [252, 193] on label "Syntax" at bounding box center [327, 188] width 254 height 32
click at [216, 192] on input "Syntax" at bounding box center [212, 188] width 8 height 8
radio input "true"
click at [313, 285] on button "SUBMIT" at bounding box center [327, 277] width 68 height 16
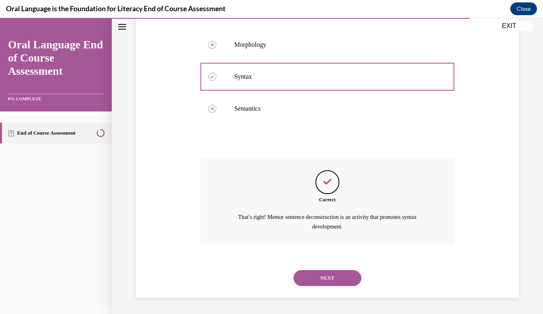
scroll to position [194, 0]
click at [335, 278] on button "NEXT" at bounding box center [327, 278] width 68 height 16
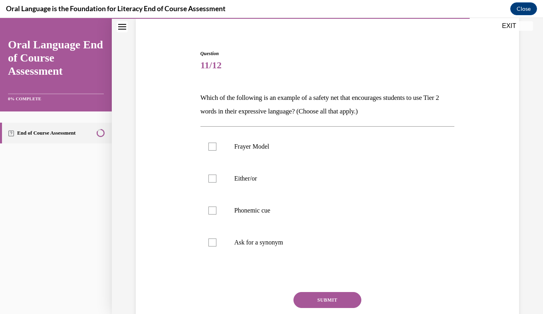
scroll to position [61, 0]
click at [268, 166] on label "Either/or" at bounding box center [327, 178] width 254 height 32
click at [216, 174] on input "Either/or" at bounding box center [212, 178] width 8 height 8
checkbox input "true"
click at [265, 213] on p "Phonemic cue" at bounding box center [334, 210] width 200 height 8
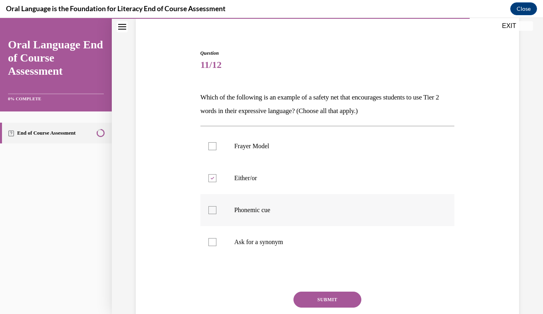
click at [216, 213] on input "Phonemic cue" at bounding box center [212, 210] width 8 height 8
checkbox input "true"
click at [264, 241] on p "Ask for a synonym" at bounding box center [334, 242] width 200 height 8
click at [216, 241] on input "Ask for a synonym" at bounding box center [212, 242] width 8 height 8
checkbox input "true"
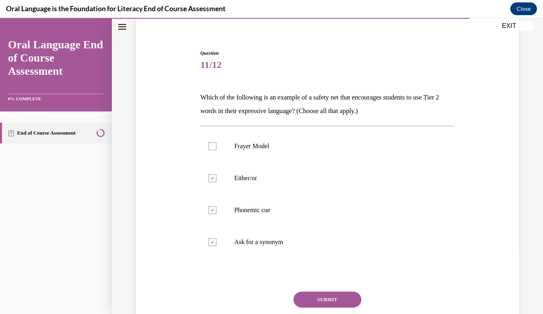
click at [331, 300] on button "SUBMIT" at bounding box center [327, 299] width 68 height 16
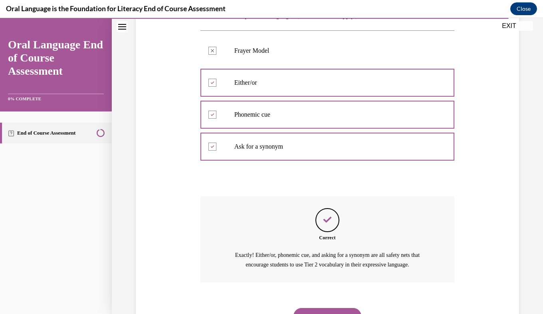
scroll to position [194, 0]
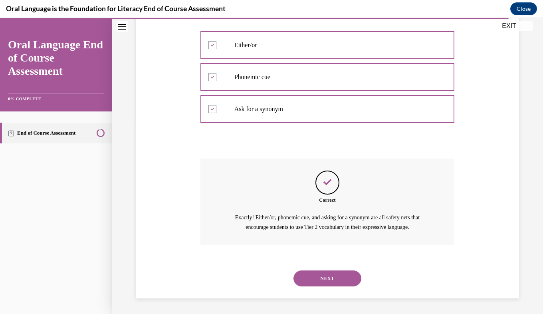
click at [338, 286] on div "NEXT" at bounding box center [327, 278] width 254 height 32
click at [329, 277] on button "NEXT" at bounding box center [327, 278] width 68 height 16
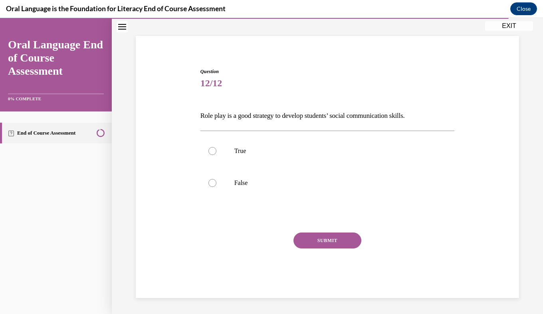
scroll to position [43, 0]
click at [245, 159] on label "True" at bounding box center [327, 151] width 254 height 32
click at [216, 155] on input "True" at bounding box center [212, 151] width 8 height 8
radio input "true"
click at [316, 243] on button "SUBMIT" at bounding box center [327, 240] width 68 height 16
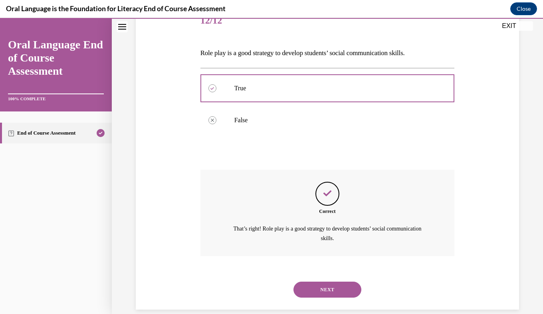
scroll to position [117, 0]
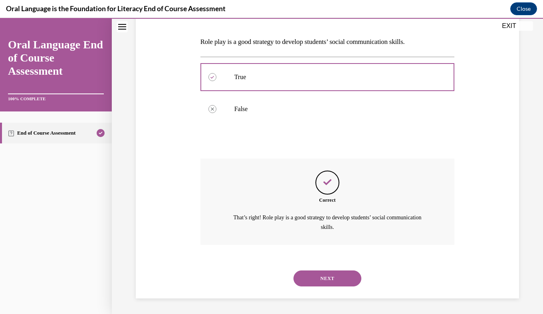
drag, startPoint x: 334, startPoint y: 275, endPoint x: 320, endPoint y: 278, distance: 14.7
click at [320, 278] on button "NEXT" at bounding box center [327, 278] width 68 height 16
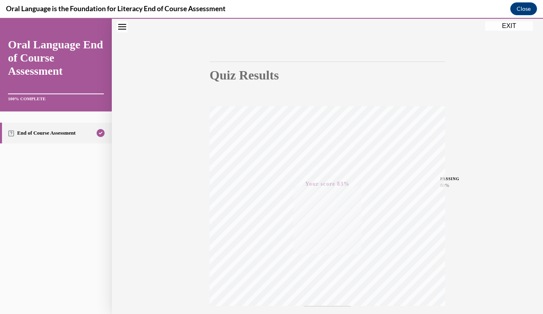
scroll to position [0, 0]
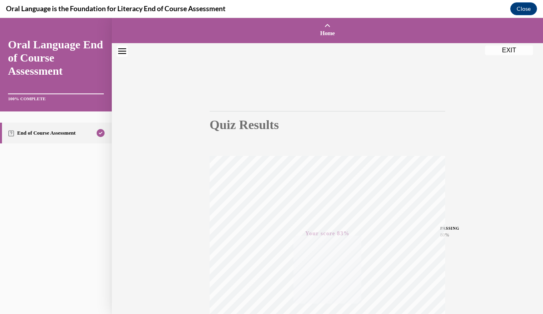
drag, startPoint x: 506, startPoint y: 52, endPoint x: 317, endPoint y: 105, distance: 197.0
click at [506, 52] on button "EXIT" at bounding box center [509, 50] width 48 height 10
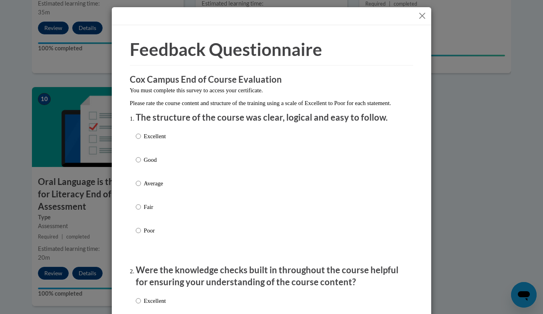
click at [152, 140] on p "Excellent" at bounding box center [155, 136] width 22 height 9
click at [141, 140] on input "Excellent" at bounding box center [138, 136] width 5 height 9
radio input "true"
click at [155, 305] on p "Excellent" at bounding box center [155, 300] width 22 height 9
click at [141, 305] on input "Excellent" at bounding box center [138, 300] width 5 height 9
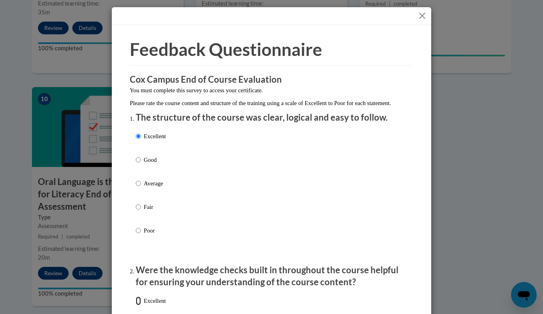
radio input "true"
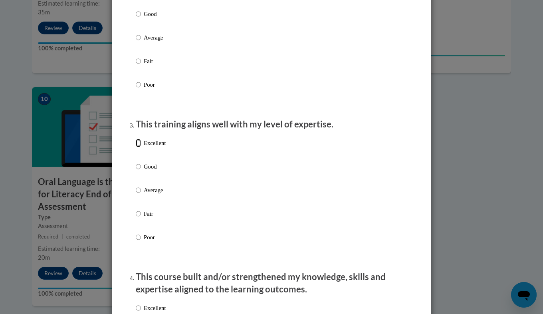
click at [136, 147] on input "Excellent" at bounding box center [138, 142] width 5 height 9
radio input "true"
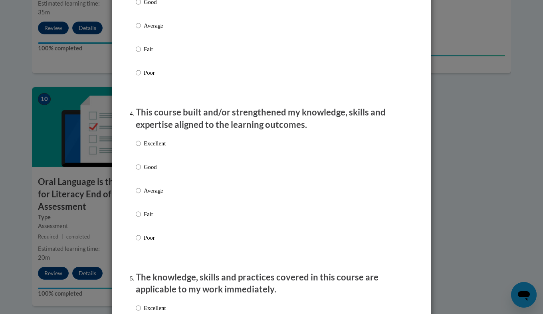
click at [145, 148] on p "Excellent" at bounding box center [155, 143] width 22 height 9
click at [141, 148] on input "Excellent" at bounding box center [138, 143] width 5 height 9
radio input "true"
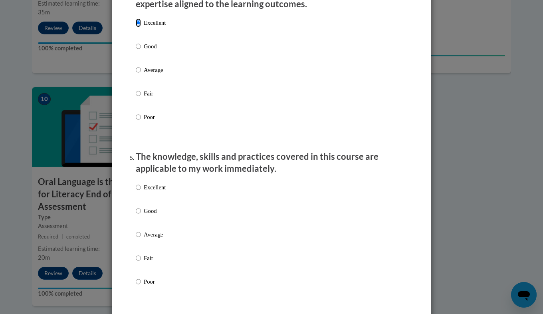
scroll to position [672, 0]
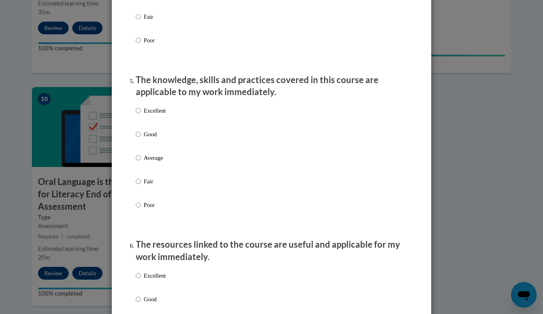
click at [146, 115] on p "Excellent" at bounding box center [155, 110] width 22 height 9
click at [141, 115] on input "Excellent" at bounding box center [138, 110] width 5 height 9
radio input "true"
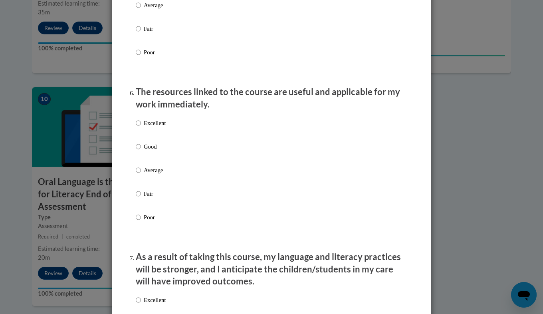
click at [152, 137] on label "Excellent" at bounding box center [151, 130] width 30 height 22
click at [141, 127] on input "Excellent" at bounding box center [138, 123] width 5 height 9
radio input "true"
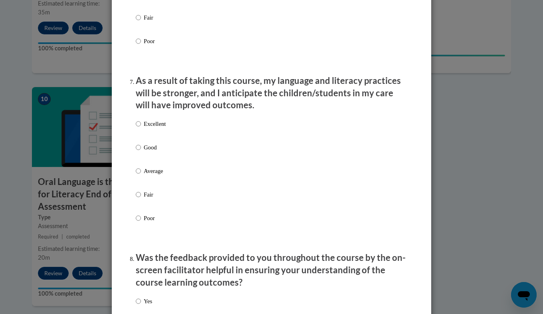
click at [152, 128] on p "Excellent" at bounding box center [155, 123] width 22 height 9
click at [141, 128] on input "Excellent" at bounding box center [138, 123] width 5 height 9
radio input "true"
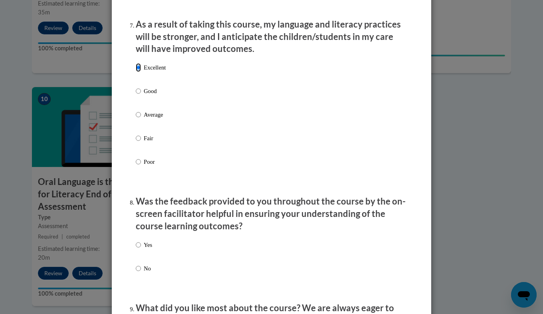
scroll to position [1189, 0]
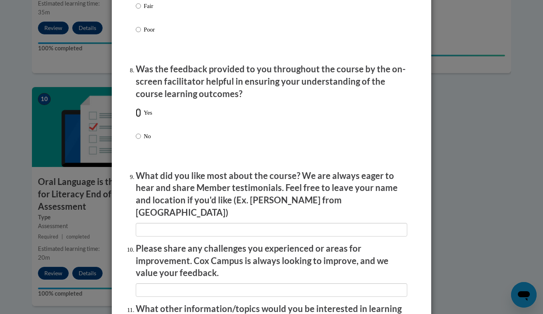
click at [136, 117] on input "Yes" at bounding box center [138, 112] width 5 height 9
radio input "true"
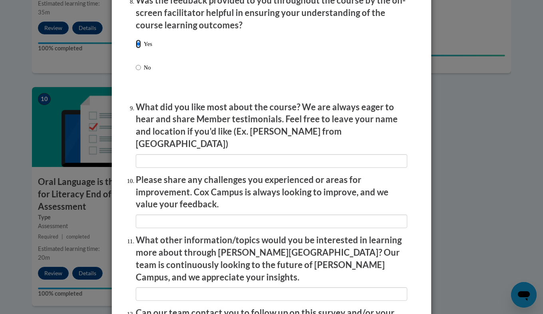
scroll to position [1347, 0]
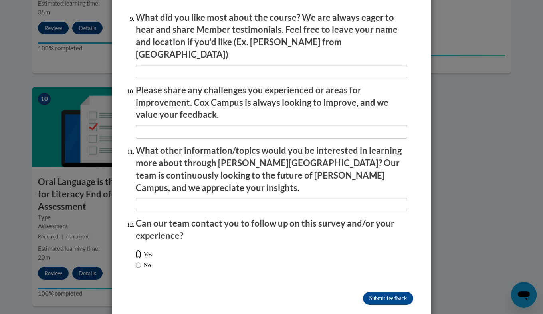
click at [136, 250] on input "Yes" at bounding box center [138, 254] width 5 height 9
radio input "true"
click at [393, 292] on input "Submit feedback" at bounding box center [388, 298] width 50 height 13
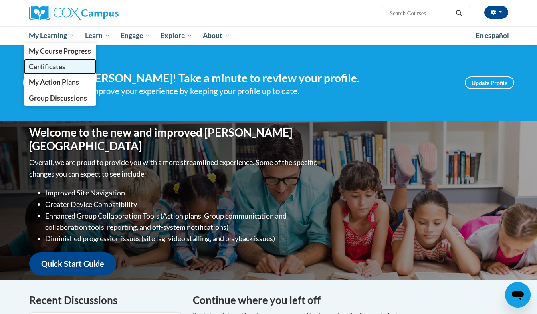
click at [57, 70] on span "Certificates" at bounding box center [47, 66] width 37 height 8
